Goal: Task Accomplishment & Management: Complete application form

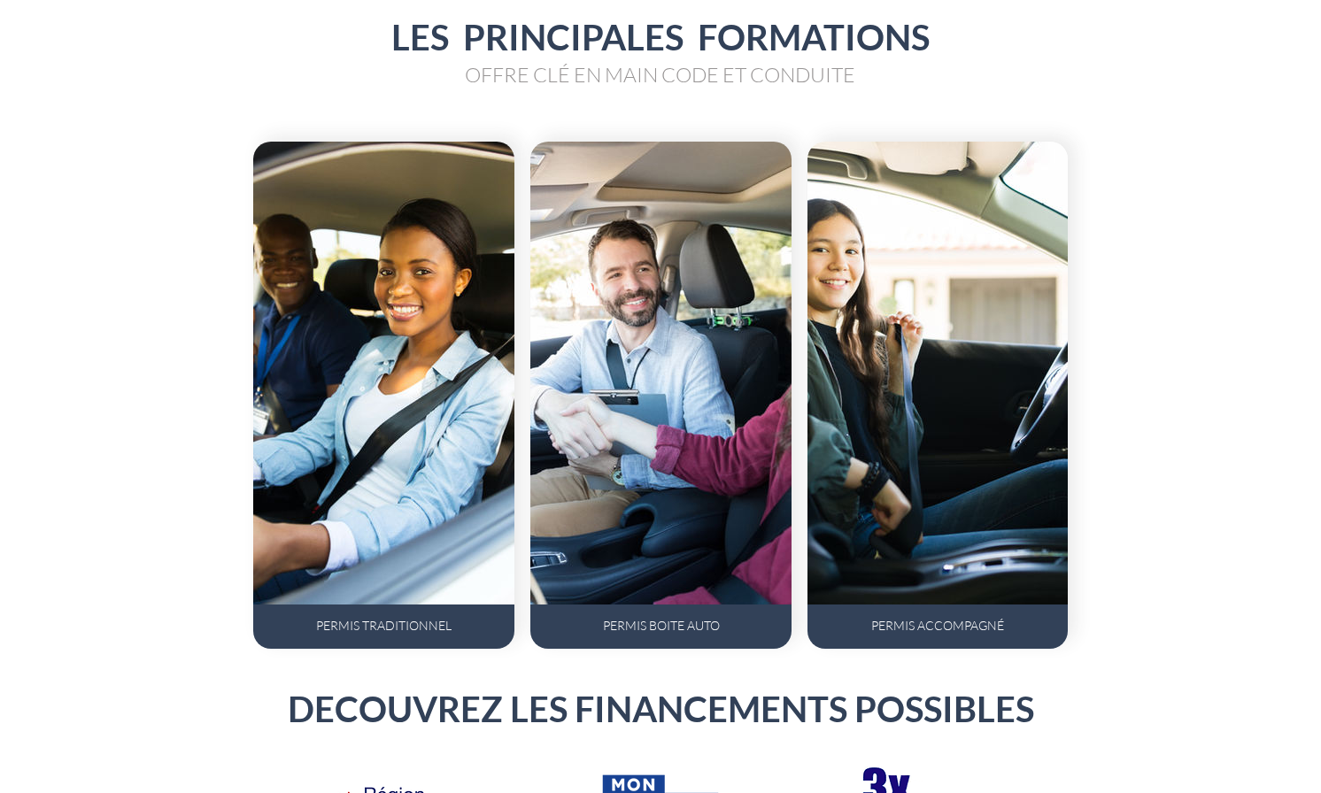
scroll to position [1377, 0]
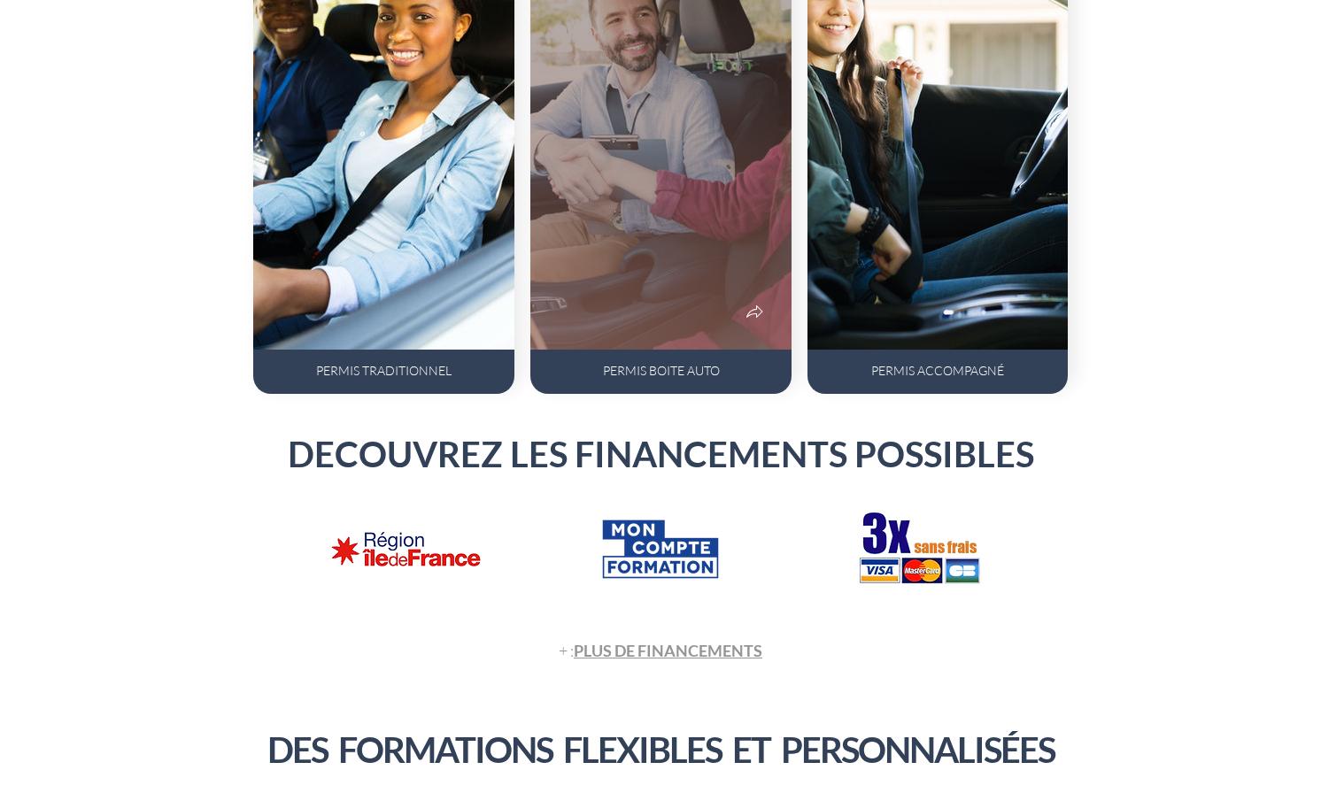
click at [596, 365] on div "PERMIS BOITE AUTO" at bounding box center [661, 370] width 208 height 15
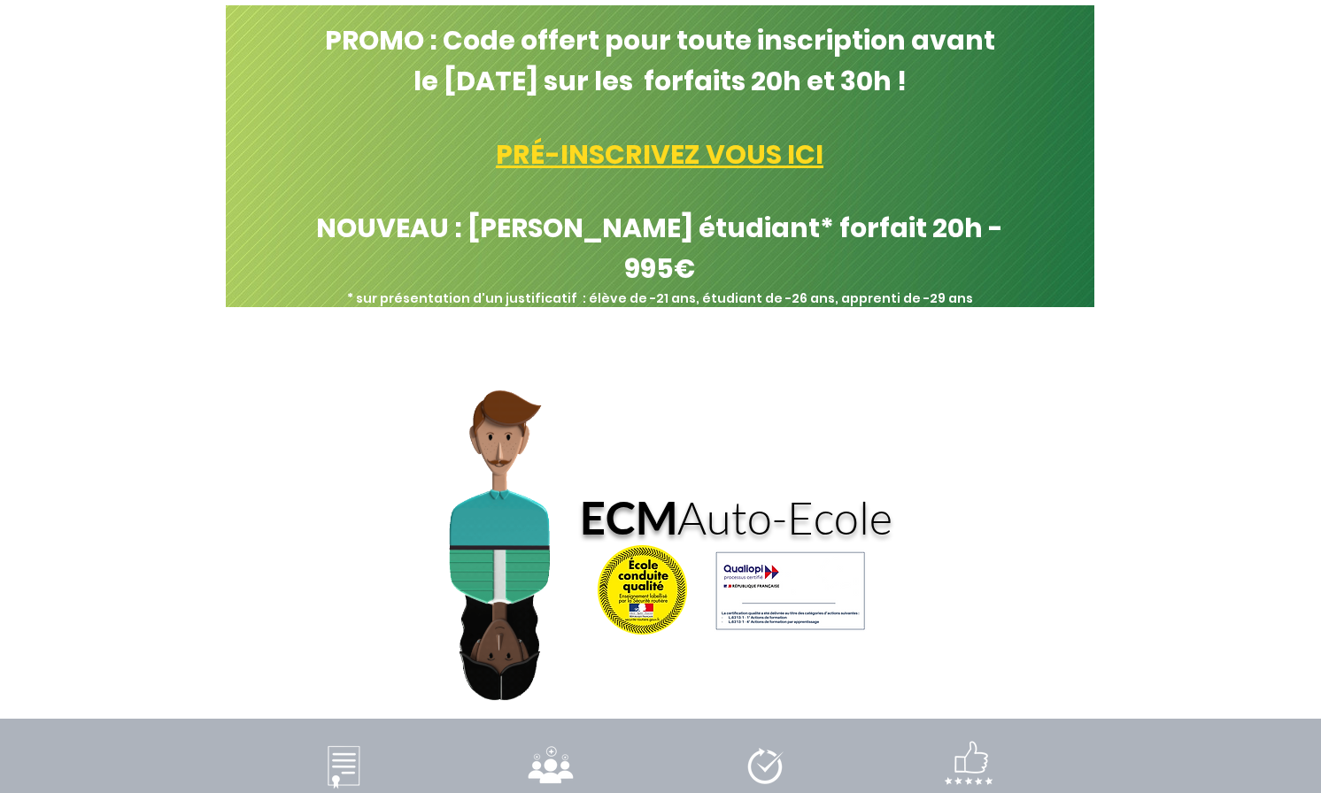
scroll to position [226, 0]
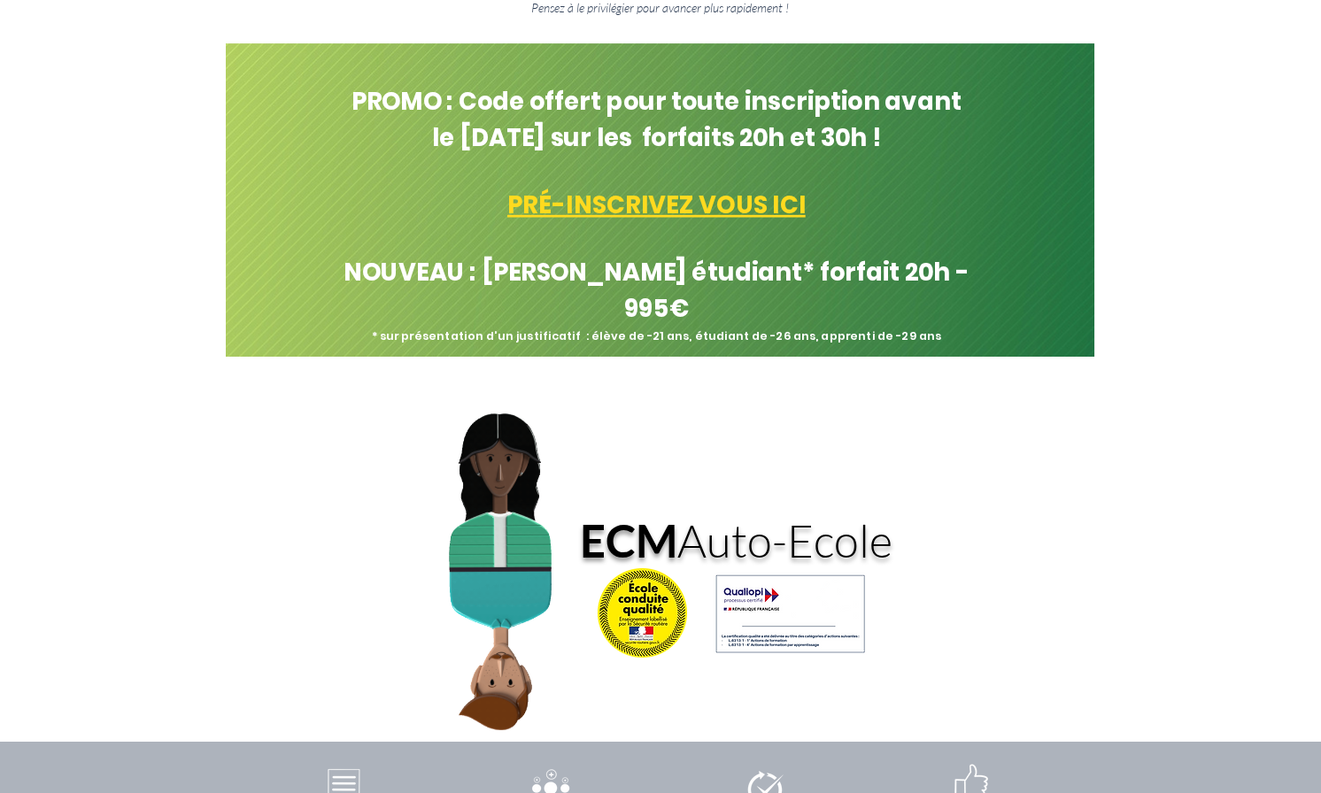
click at [625, 196] on span "PRÉ-INSCRIVEZ VOUS ICI" at bounding box center [656, 205] width 298 height 35
